Goal: Transaction & Acquisition: Purchase product/service

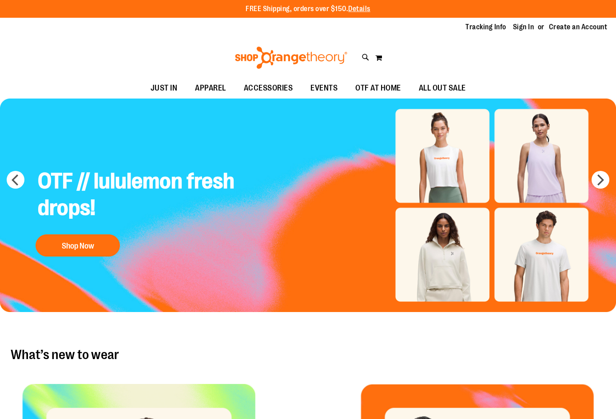
type input "**********"
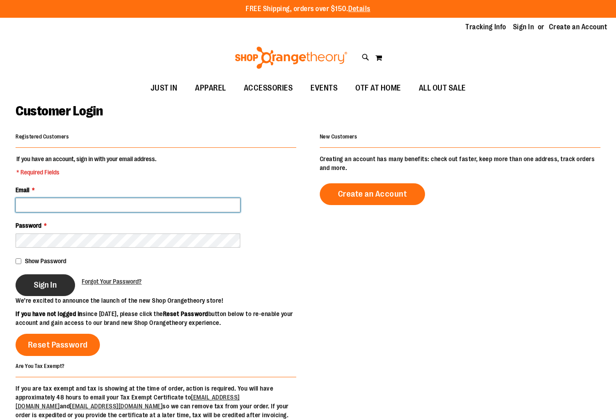
type input "**********"
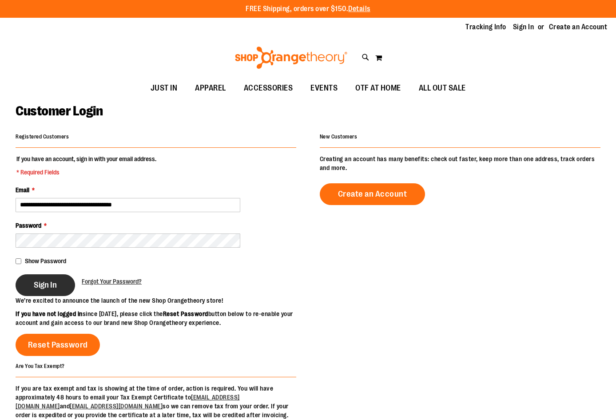
type input "**********"
click at [49, 285] on span "Sign In" at bounding box center [45, 285] width 23 height 10
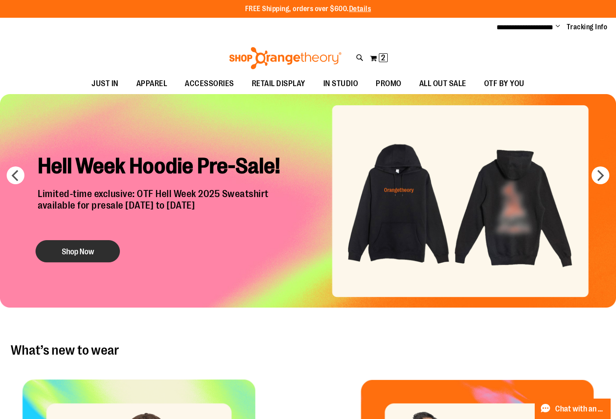
type input "**********"
click at [96, 246] on button "Shop Now" at bounding box center [78, 252] width 84 height 22
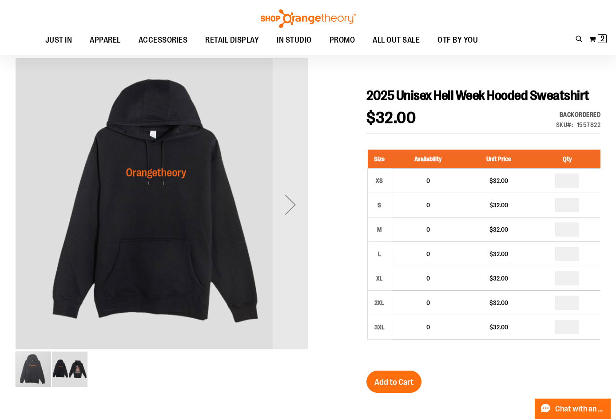
scroll to position [133, 0]
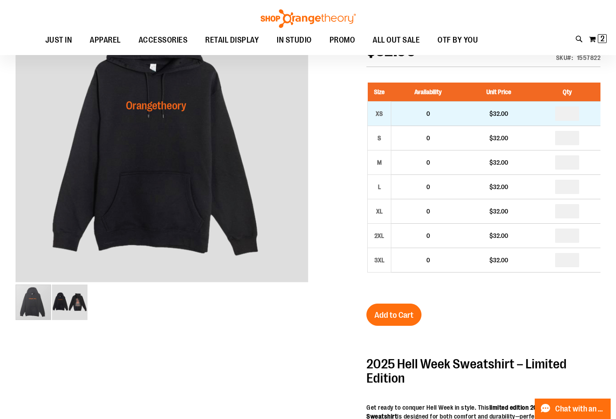
type input "**********"
click at [573, 121] on input "number" at bounding box center [567, 114] width 24 height 14
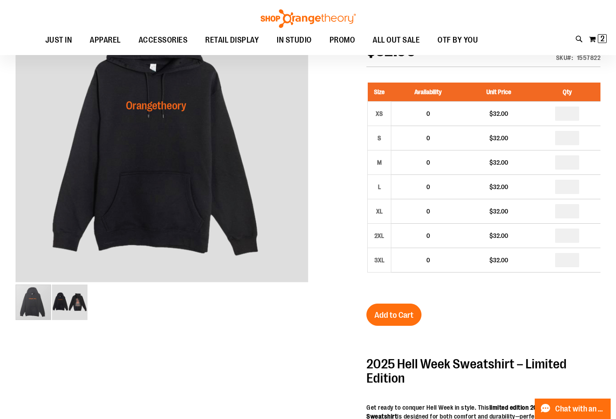
type input "*"
click at [509, 317] on div "2025 Unisex Hell Week Hooded Sweatshirt $32.00 Backordered Only %1 left SKU 155…" at bounding box center [483, 349] width 234 height 658
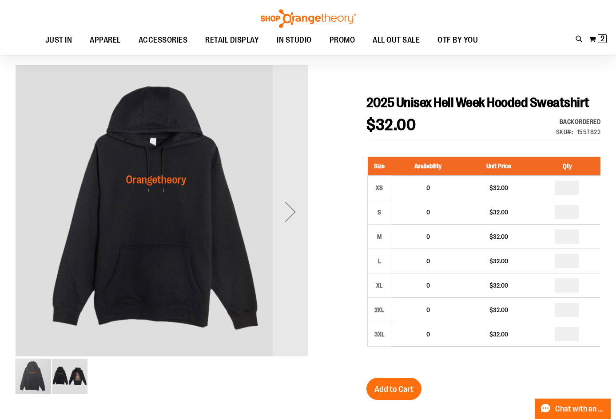
scroll to position [44, 0]
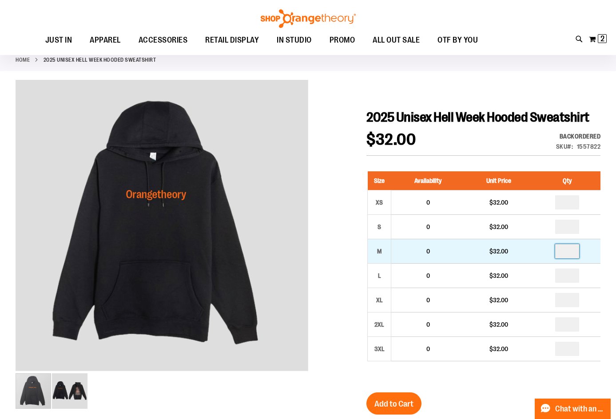
click at [569, 258] on input "number" at bounding box center [567, 251] width 24 height 14
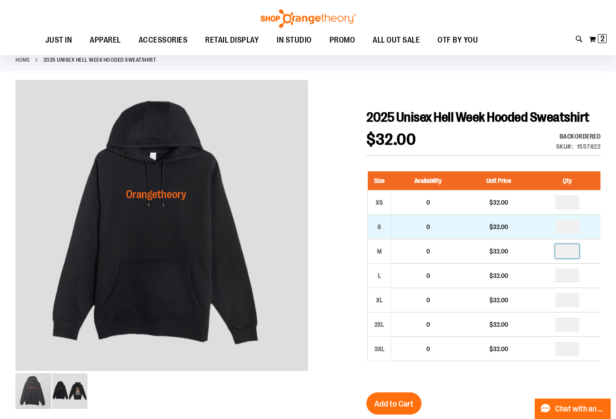
type input "*"
click at [570, 234] on input "number" at bounding box center [567, 227] width 24 height 14
type input "*"
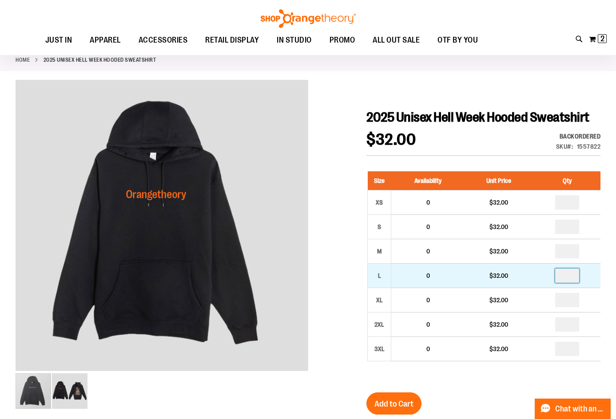
click at [571, 283] on input "number" at bounding box center [567, 276] width 24 height 14
type input "*"
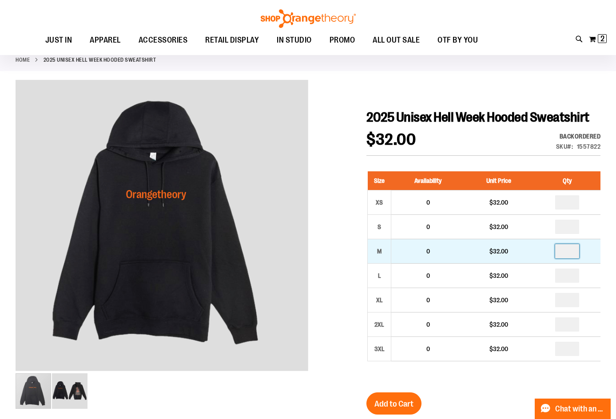
click at [571, 258] on input "*" at bounding box center [567, 251] width 24 height 14
type input "*"
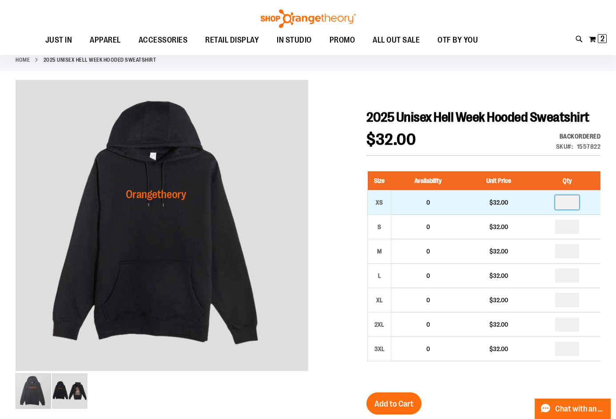
click at [571, 210] on input "number" at bounding box center [567, 202] width 24 height 14
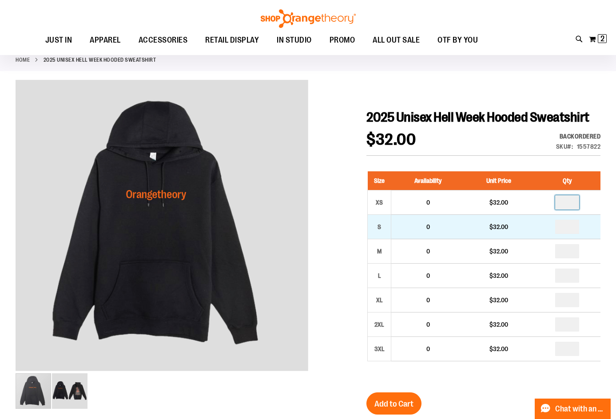
type input "*"
click at [572, 234] on input "*" at bounding box center [567, 227] width 24 height 14
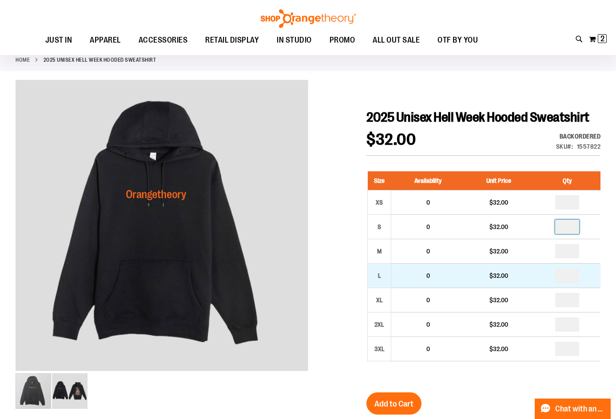
type input "*"
click at [572, 283] on input "*" at bounding box center [567, 276] width 24 height 14
type input "*"
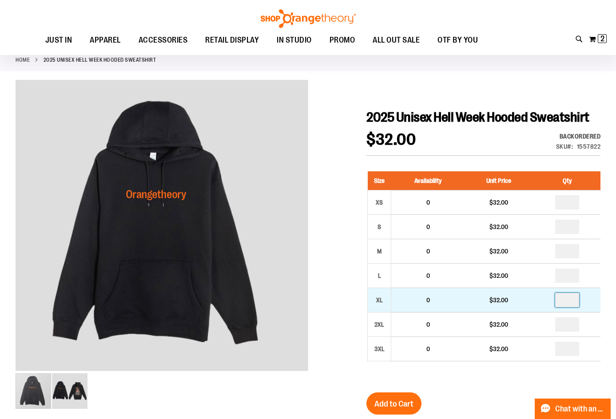
click at [579, 307] on input "number" at bounding box center [567, 300] width 24 height 14
type input "*"
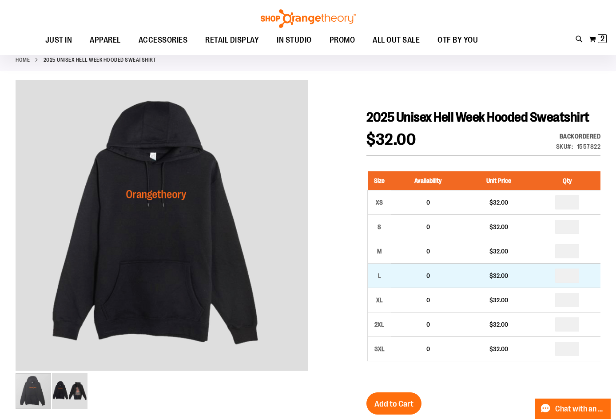
scroll to position [88, 0]
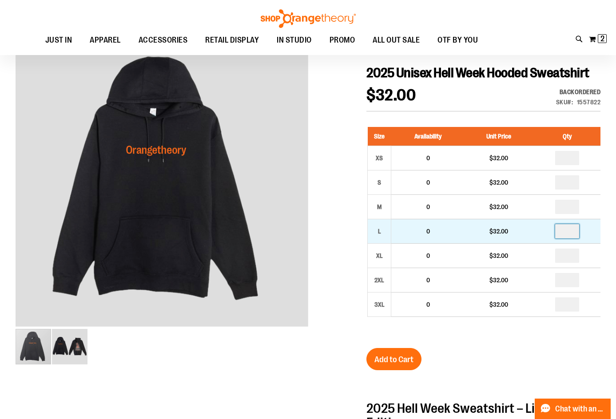
click at [572, 238] on input "*" at bounding box center [567, 231] width 24 height 14
type input "*"
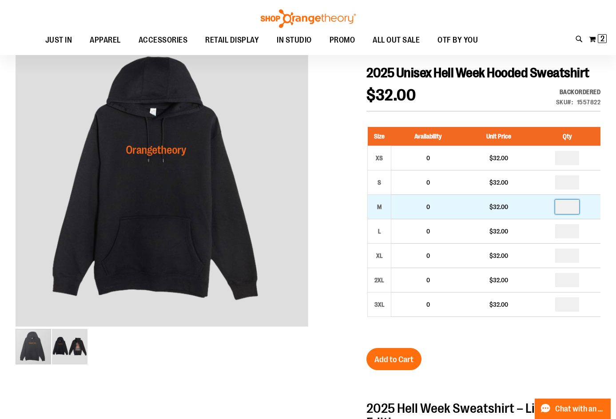
click at [570, 214] on input "*" at bounding box center [567, 207] width 24 height 14
type input "*"
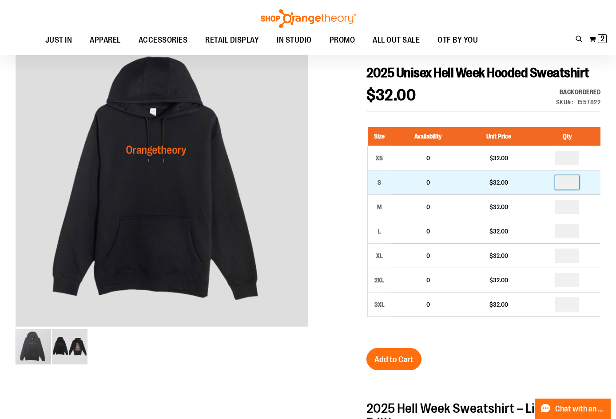
click at [570, 190] on input "*" at bounding box center [567, 182] width 24 height 14
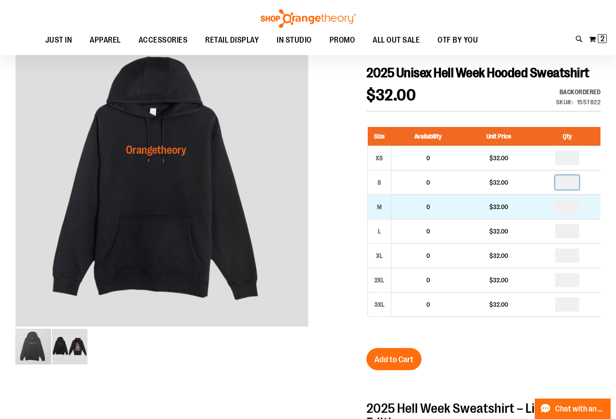
type input "*"
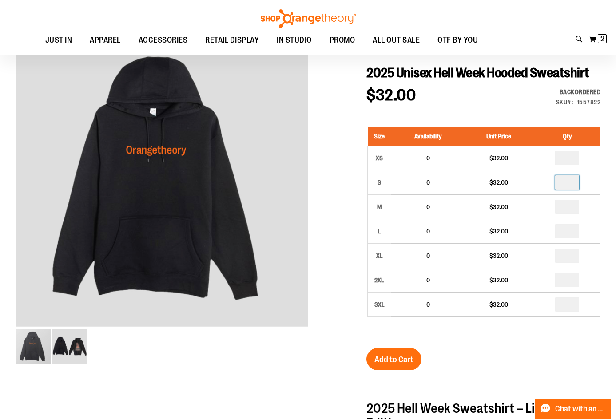
click at [579, 339] on div "Size Availability Unit Price Qty XS 0 $32.00 * S 0" at bounding box center [483, 228] width 234 height 221
click at [402, 368] on button "Add to Cart" at bounding box center [393, 359] width 55 height 22
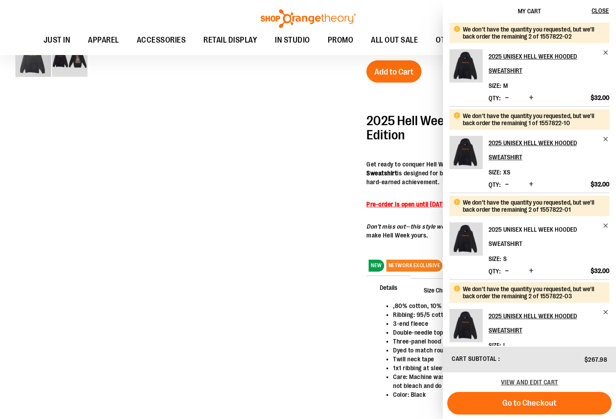
scroll to position [222, 0]
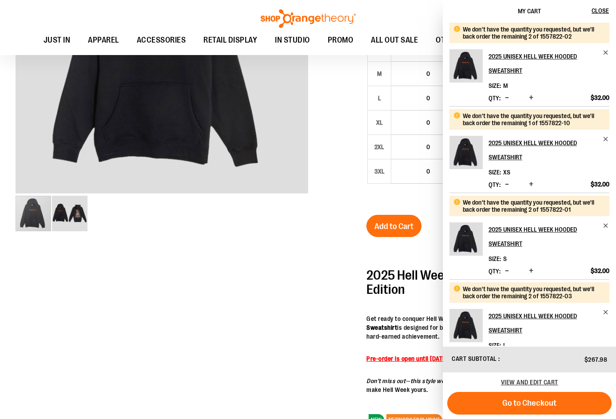
click at [288, 277] on div at bounding box center [308, 245] width 585 height 687
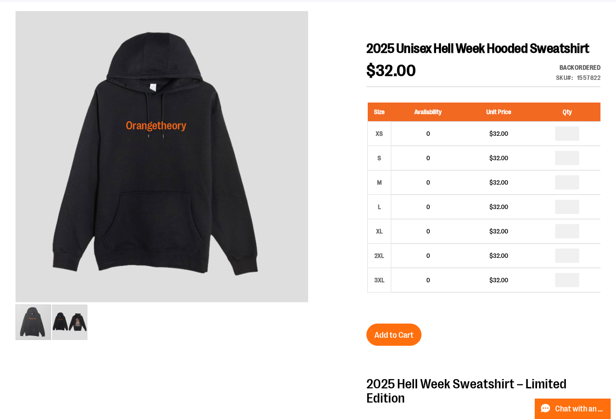
scroll to position [0, 0]
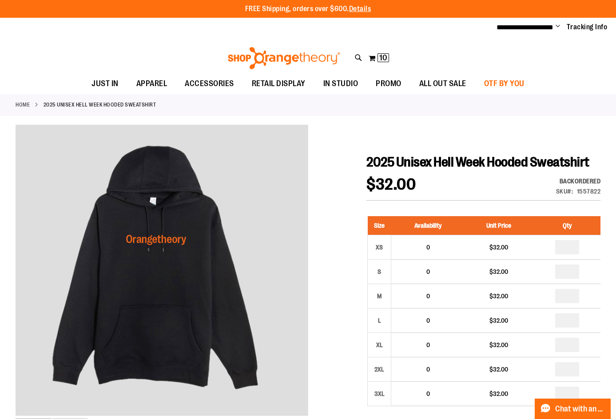
click at [508, 79] on span "OTF BY YOU" at bounding box center [504, 84] width 40 height 20
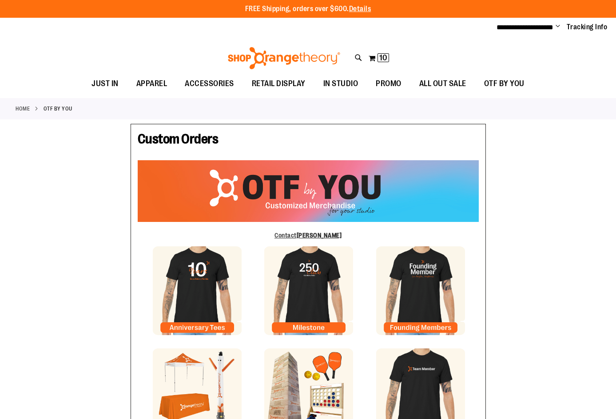
type input "****"
type input "******"
type input "**********"
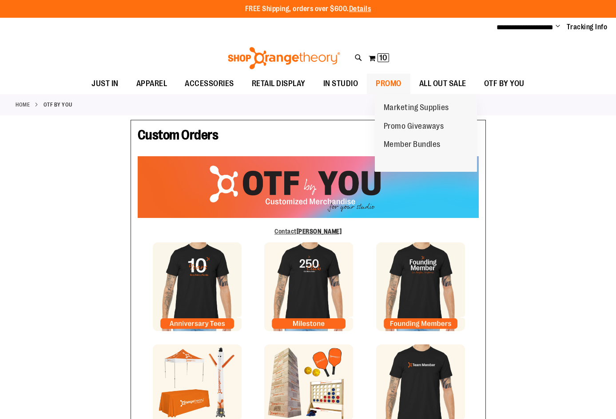
type input "**********"
click at [393, 85] on span "PROMO" at bounding box center [389, 84] width 26 height 20
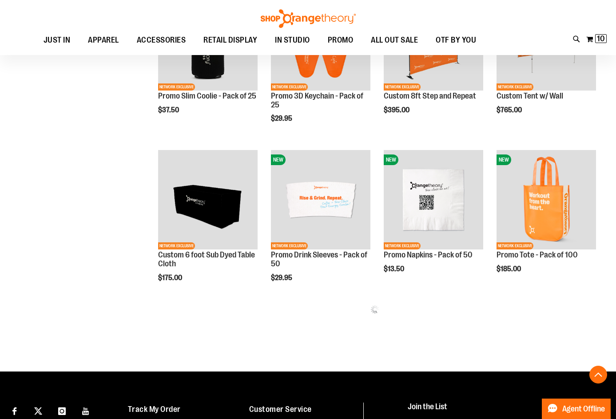
scroll to position [266, 0]
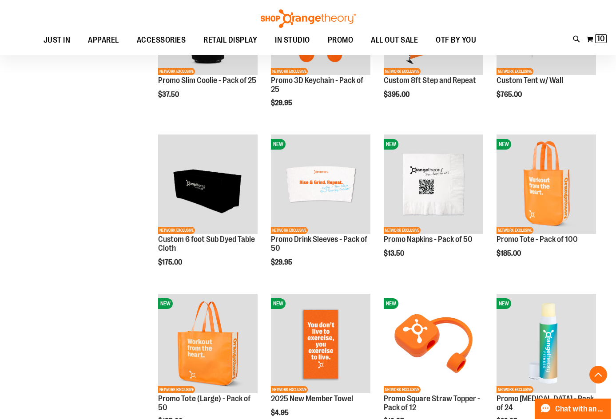
type input "**********"
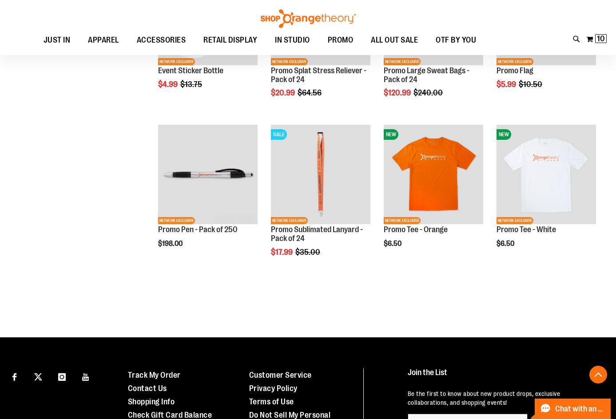
scroll to position [1243, 0]
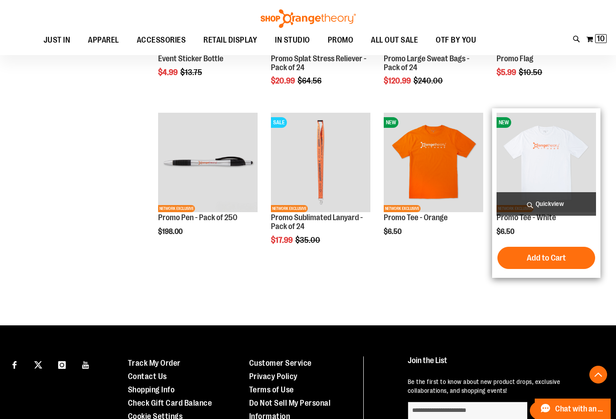
click at [555, 148] on img "product" at bounding box center [545, 162] width 99 height 99
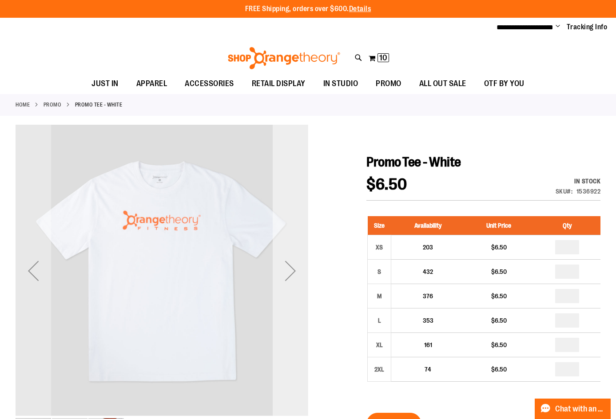
type input "**********"
click at [298, 269] on div "Next" at bounding box center [291, 271] width 36 height 36
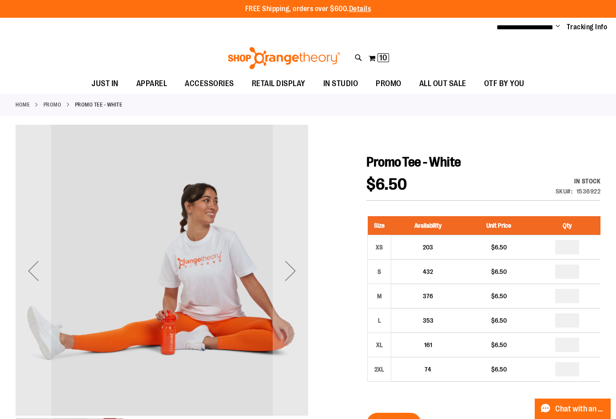
click at [22, 274] on div "Previous" at bounding box center [34, 271] width 36 height 36
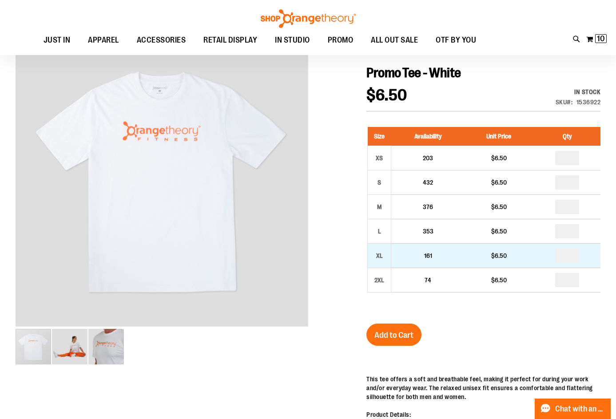
scroll to position [44, 0]
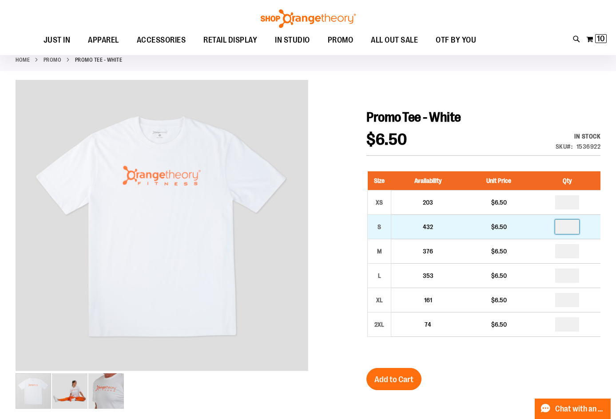
click at [571, 227] on input "number" at bounding box center [567, 227] width 24 height 14
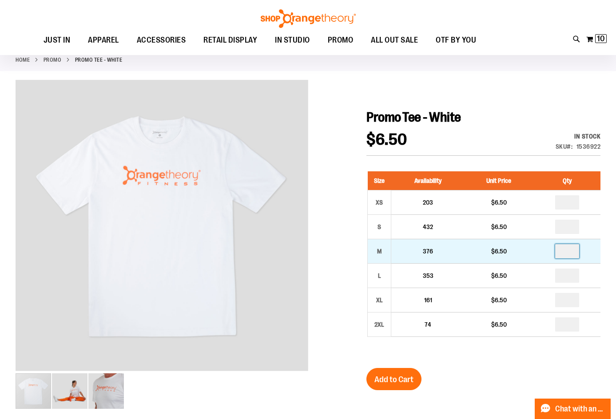
type input "*"
click at [572, 256] on input "number" at bounding box center [567, 251] width 24 height 14
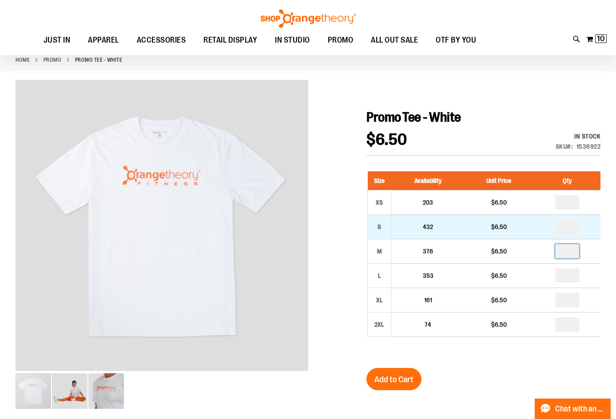
type input "*"
click at [570, 226] on input "number" at bounding box center [567, 227] width 24 height 14
type input "*"
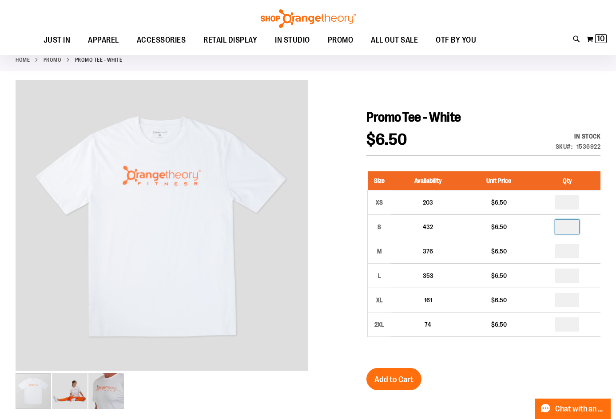
click at [572, 354] on div "Size Availability Unit Price Qty XS 203 $6.50 * S 432 $6.50 * M *" at bounding box center [483, 261] width 234 height 197
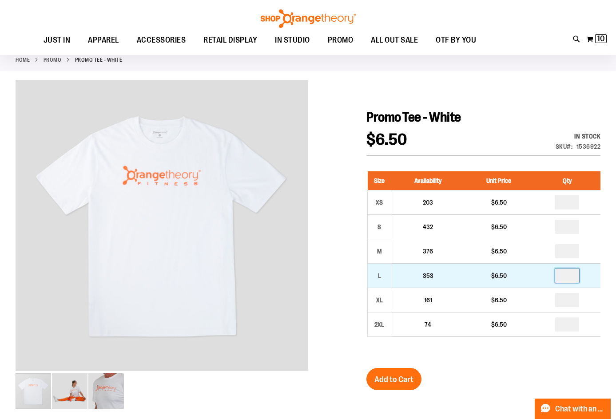
click at [572, 274] on input "number" at bounding box center [567, 276] width 24 height 14
type input "*"
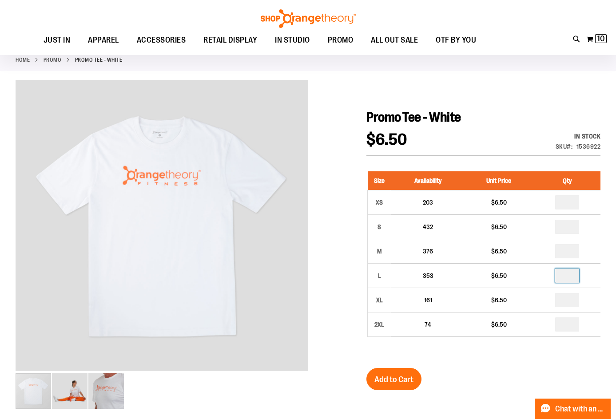
click at [524, 343] on div "Size Availability Unit Price Qty XS 203 $6.50 * S 432 $6.50 * M *" at bounding box center [483, 261] width 234 height 197
click at [371, 374] on button "Add to Cart" at bounding box center [393, 379] width 55 height 22
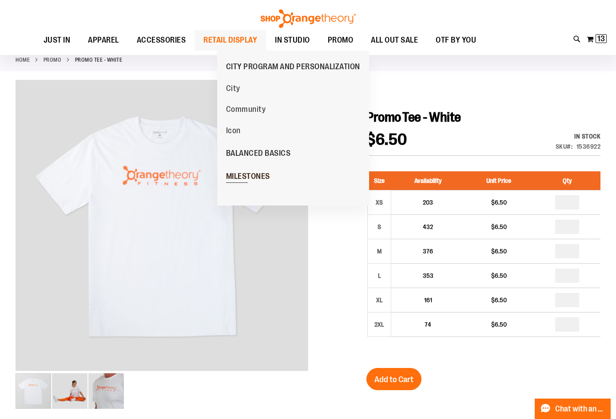
click at [246, 172] on span "MILESTONES" at bounding box center [248, 177] width 44 height 11
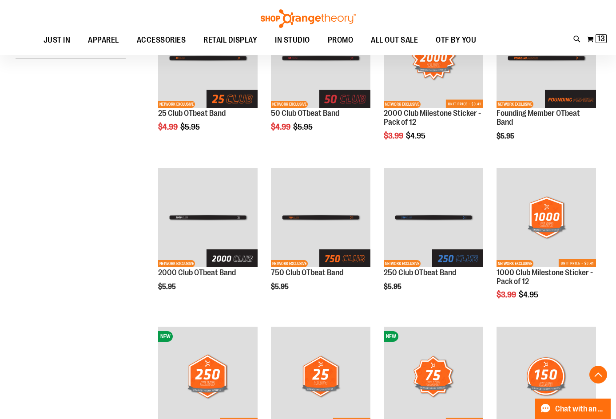
scroll to position [177, 0]
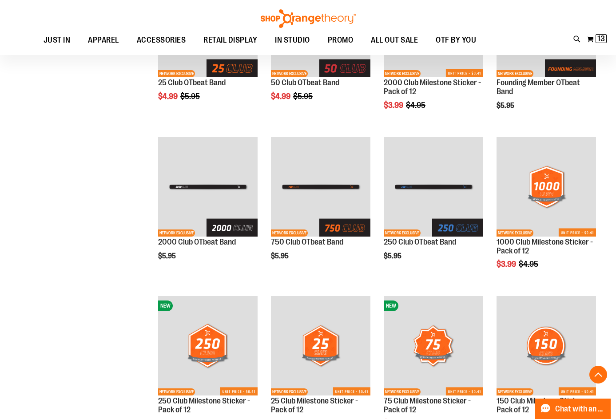
scroll to position [186, 0]
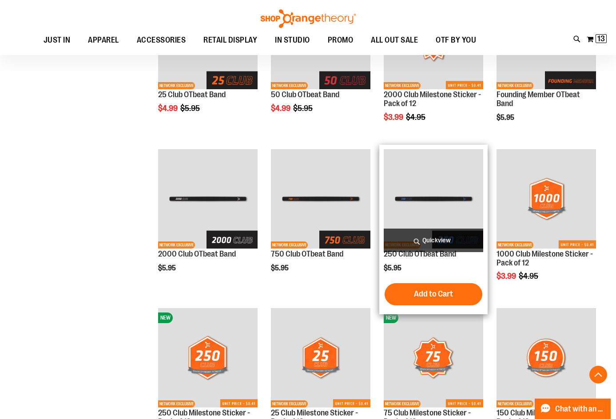
type input "**********"
click at [433, 217] on img "product" at bounding box center [433, 198] width 99 height 99
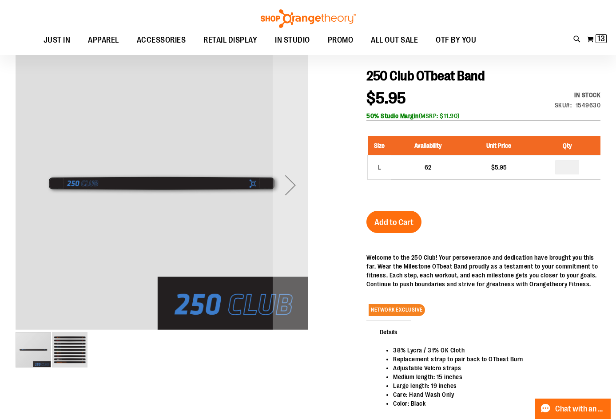
scroll to position [88, 0]
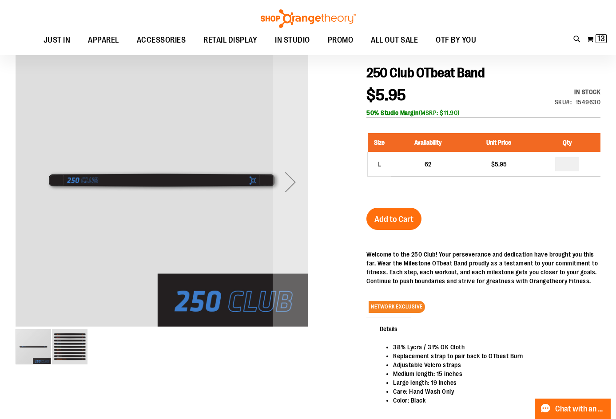
type input "**********"
click at [81, 345] on img "image 2 of 2" at bounding box center [70, 347] width 36 height 36
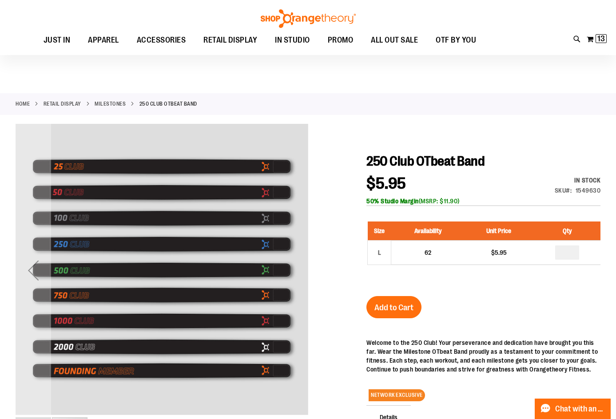
scroll to position [44, 0]
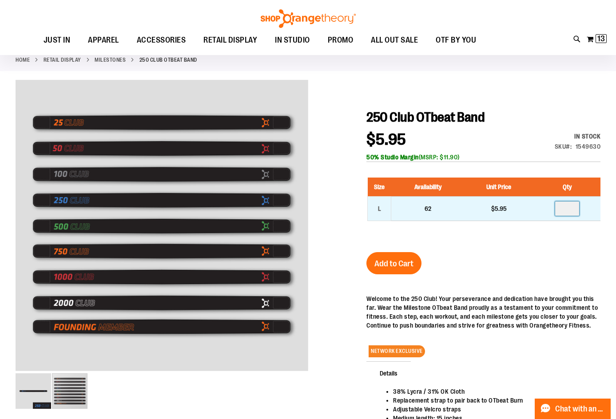
click at [572, 208] on input "number" at bounding box center [567, 209] width 24 height 14
type input "**"
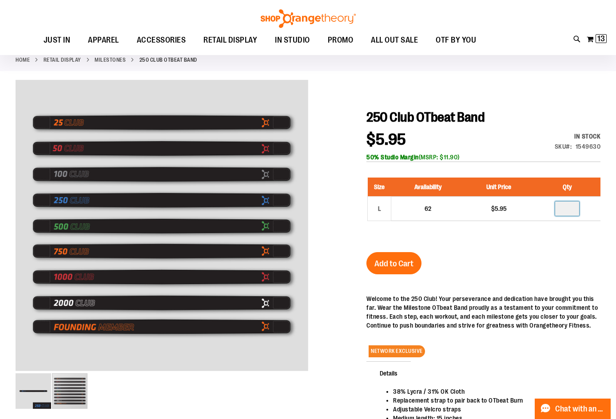
click at [548, 256] on div "250 Club OTbeat Band $5.95 In stock Only %1 left SKU 1549630 50% Studio Margin …" at bounding box center [483, 297] width 234 height 376
click at [382, 259] on span "Add to Cart" at bounding box center [393, 264] width 39 height 10
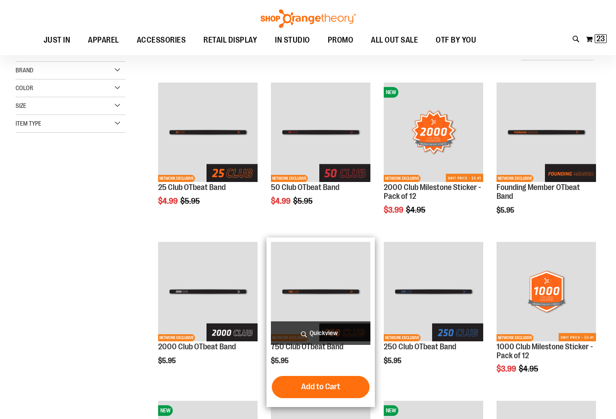
scroll to position [93, 0]
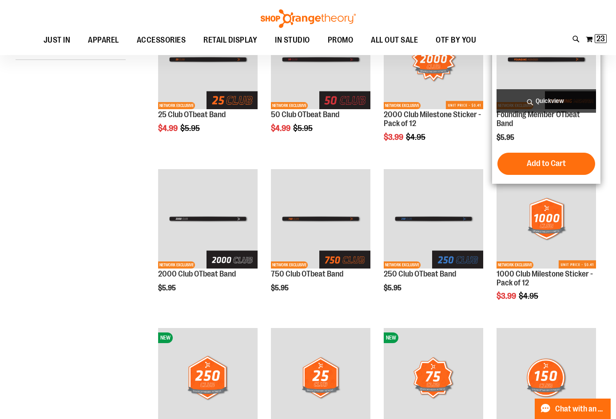
scroll to position [88, 0]
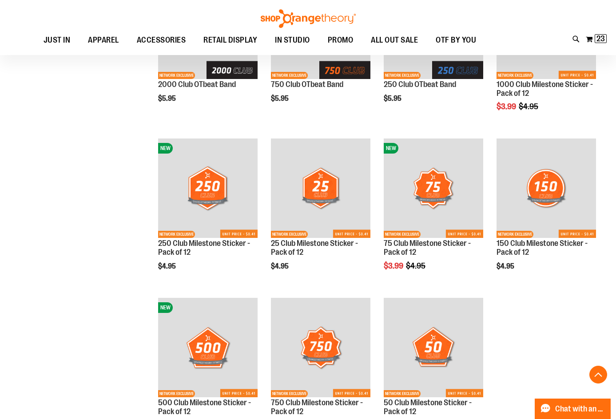
scroll to position [266, 0]
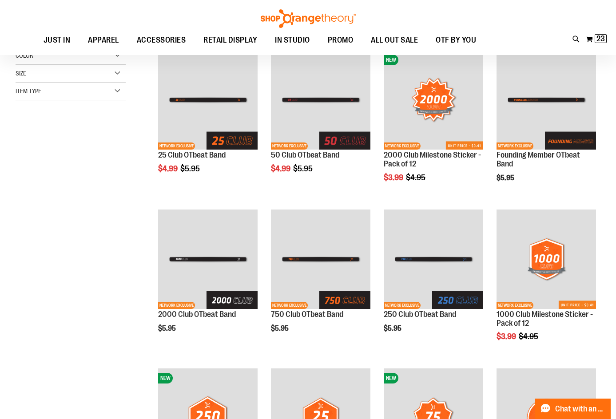
scroll to position [88, 0]
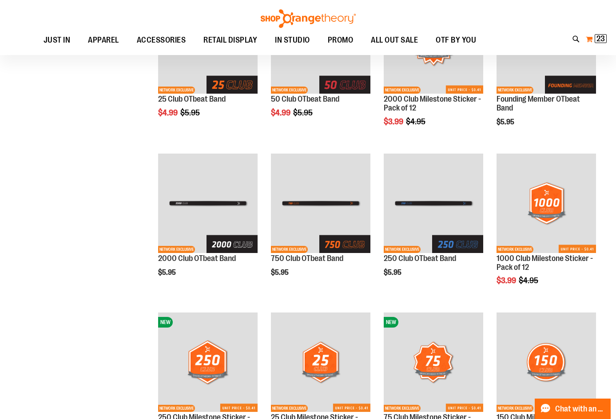
type input "**********"
click at [592, 46] on button "My Cart 23 23 items" at bounding box center [596, 39] width 22 height 14
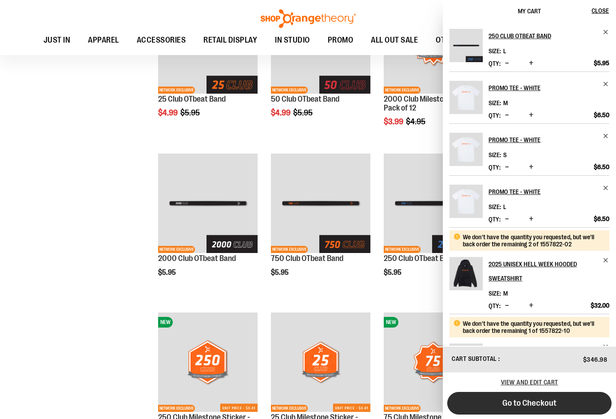
click at [508, 397] on button "Go to Checkout" at bounding box center [529, 403] width 164 height 23
